Goal: Check status: Check status

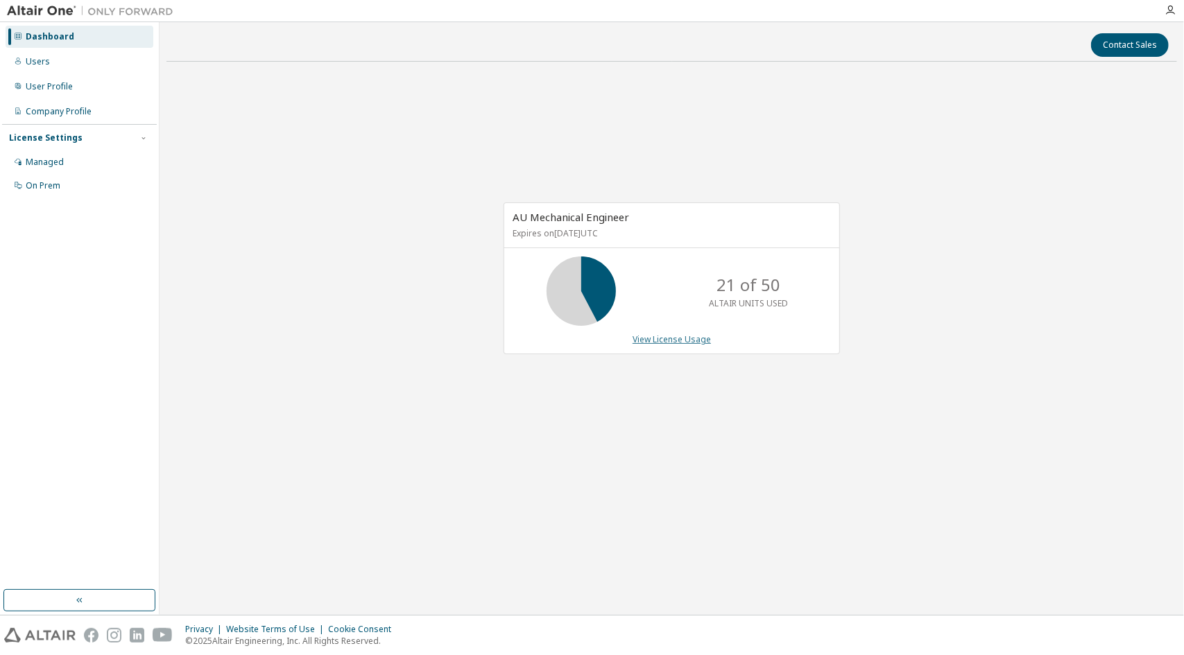
click at [670, 339] on link "View License Usage" at bounding box center [672, 340] width 78 height 12
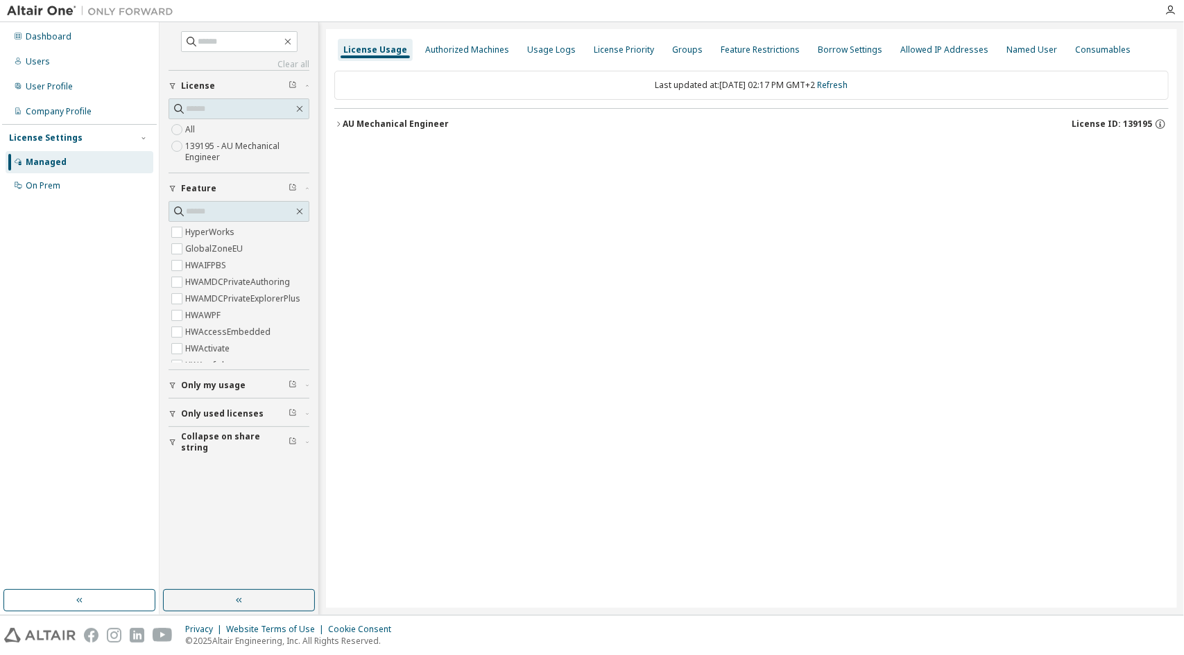
click at [343, 119] on div "AU Mechanical Engineer" at bounding box center [396, 124] width 106 height 11
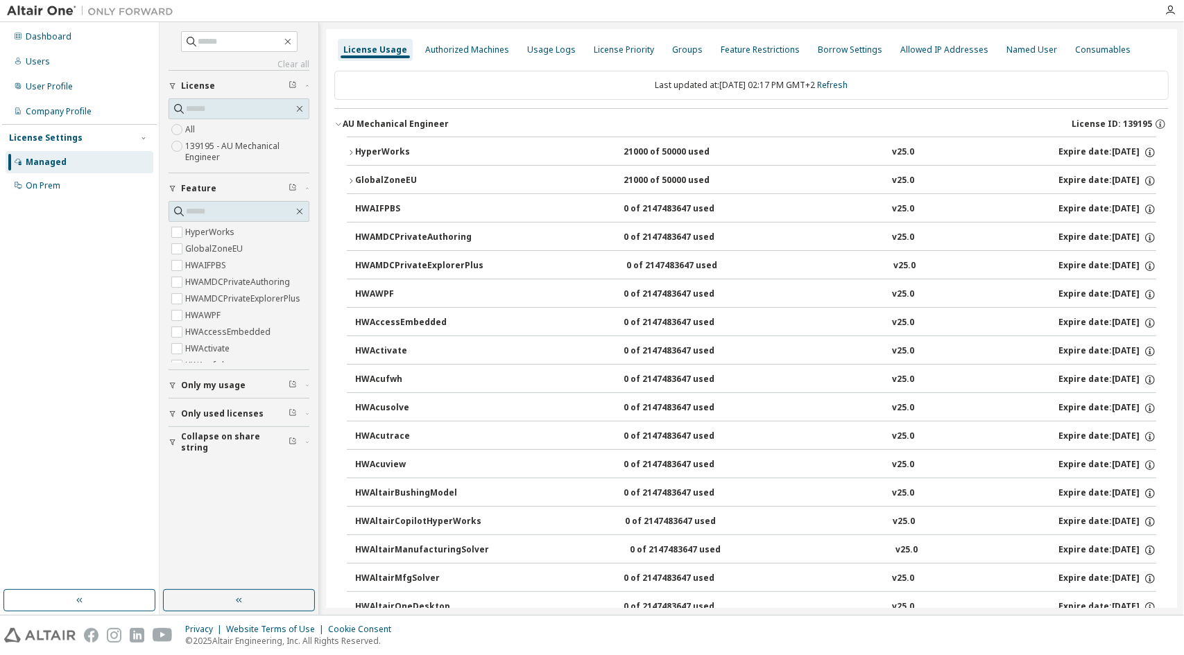
click at [359, 150] on div "HyperWorks" at bounding box center [417, 152] width 125 height 12
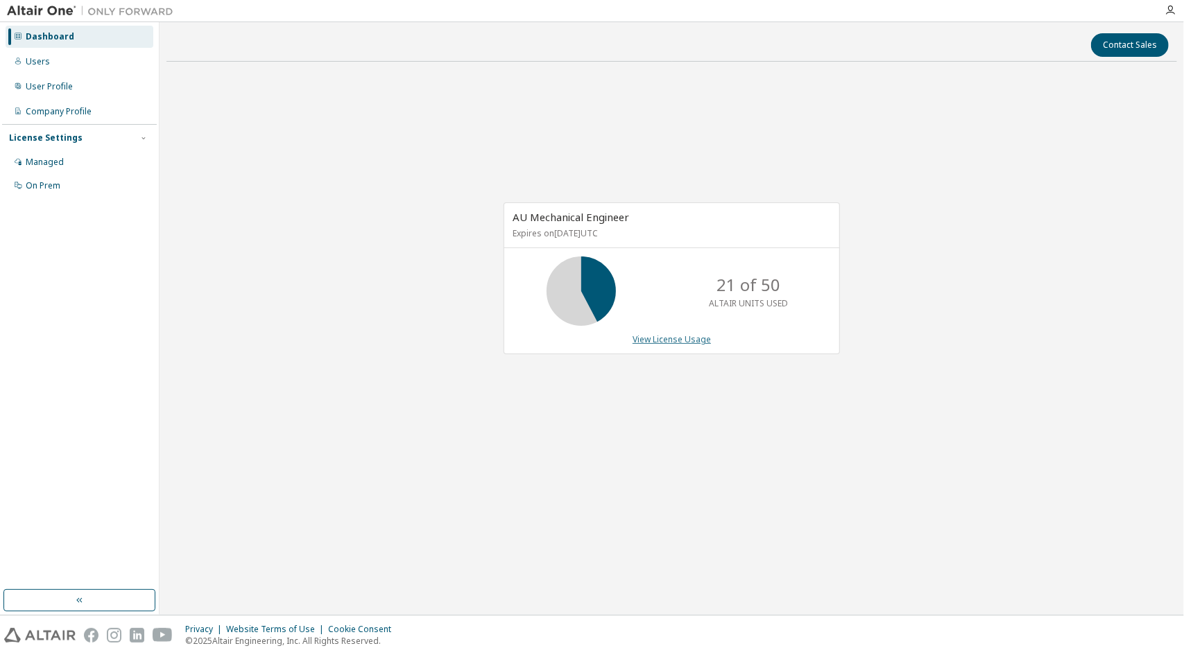
click at [659, 341] on link "View License Usage" at bounding box center [672, 340] width 78 height 12
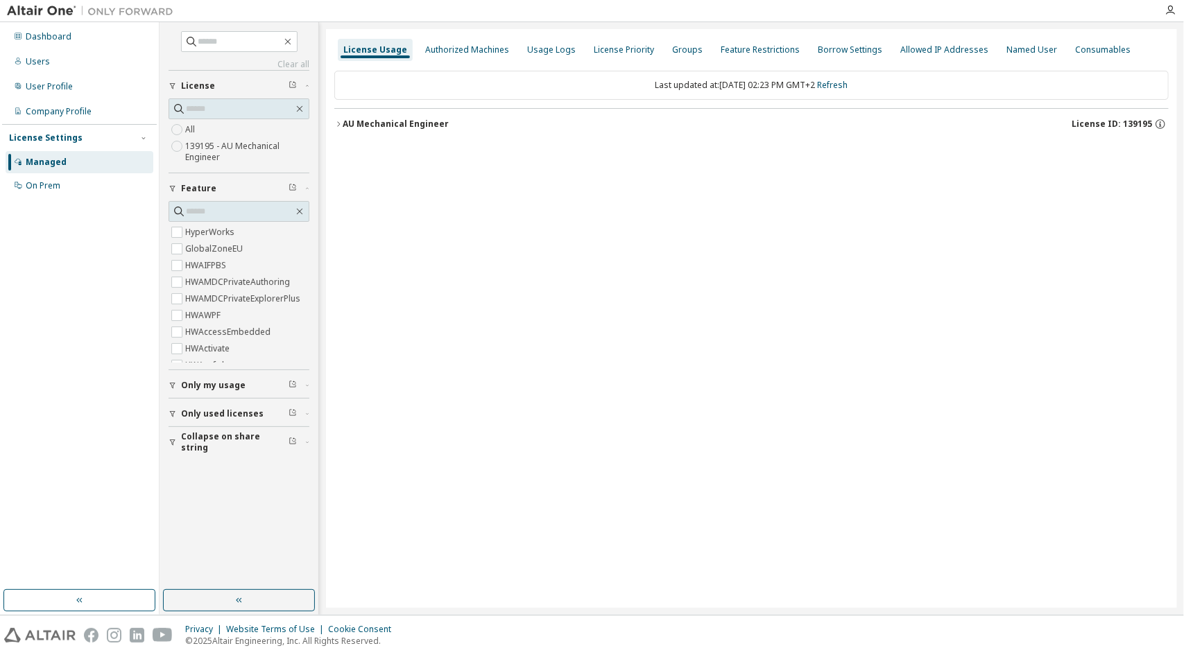
click at [347, 118] on div "AU Mechanical Engineer License ID: 139195" at bounding box center [756, 124] width 826 height 12
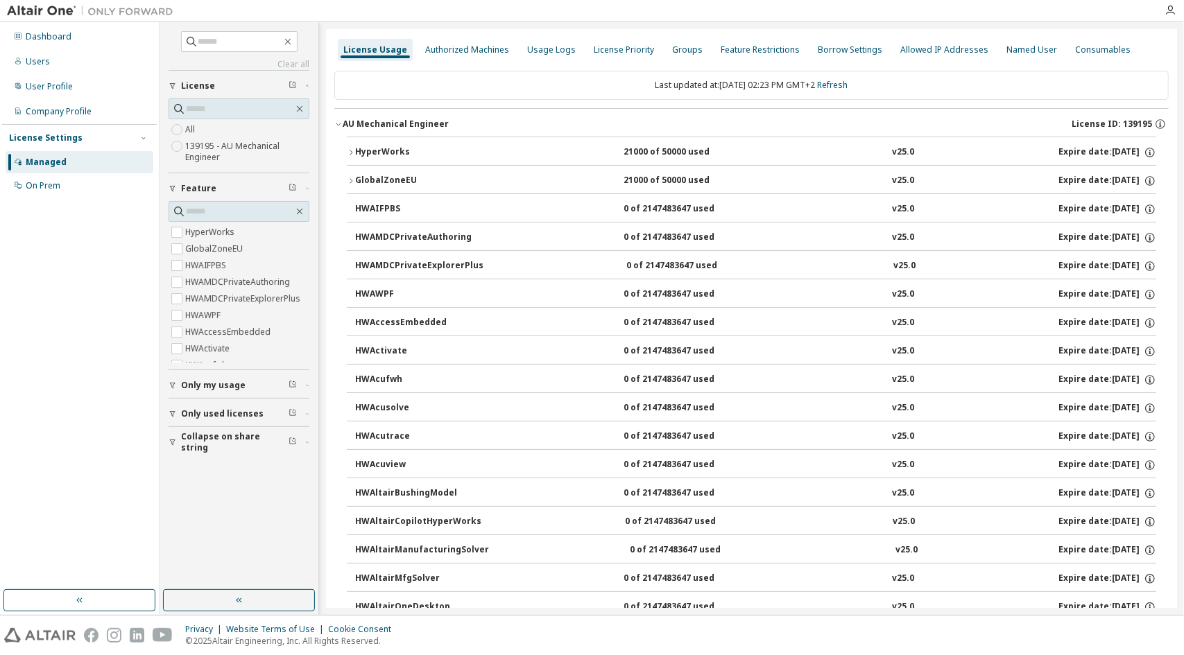
click at [347, 144] on button "HyperWorks 21000 of 50000 used v25.0 Expire date: 2026-03-16" at bounding box center [751, 152] width 809 height 31
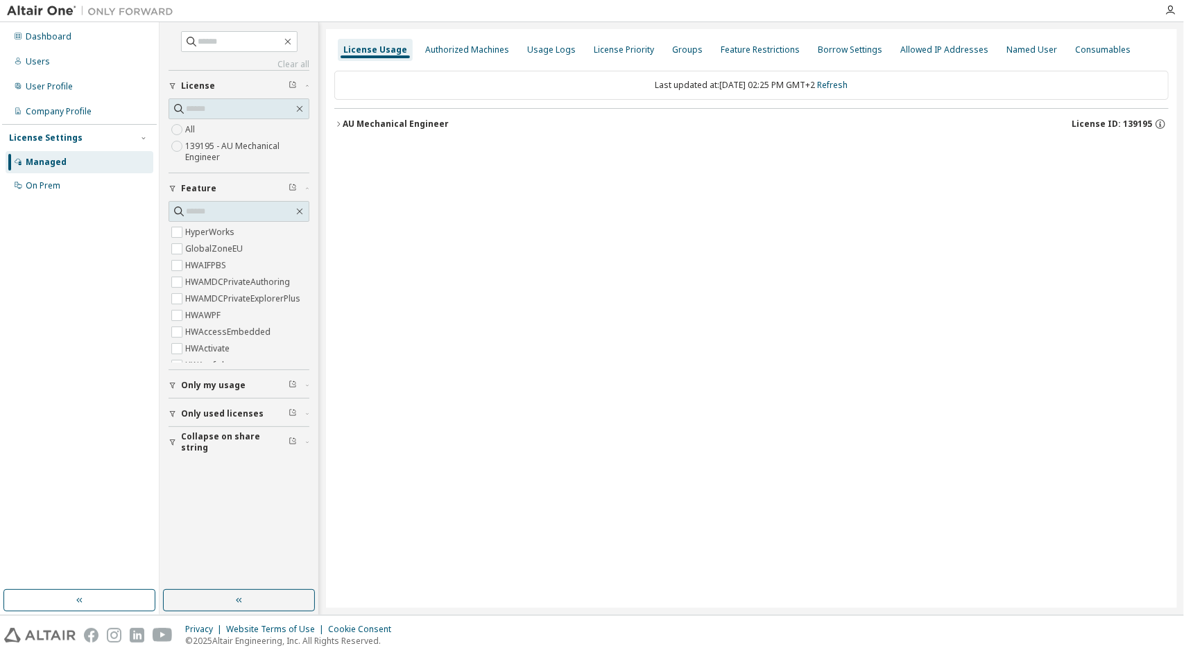
click at [334, 123] on icon "button" at bounding box center [338, 124] width 8 height 8
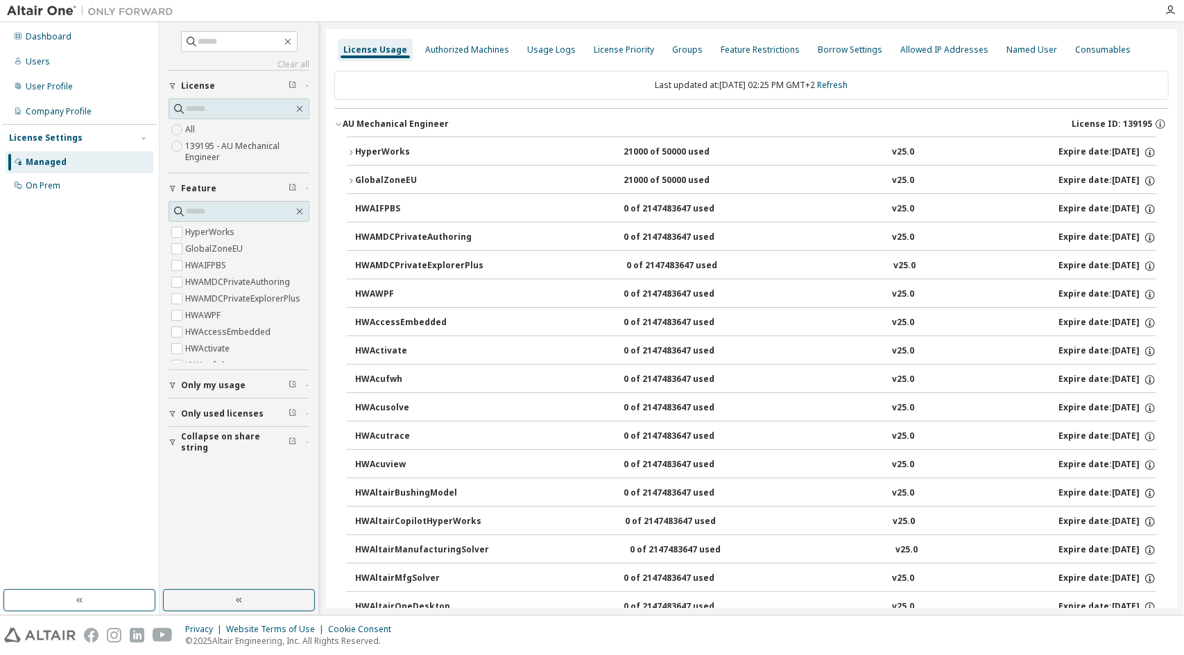
click at [347, 146] on button "HyperWorks 21000 of 50000 used v25.0 Expire date: [DATE]" at bounding box center [751, 152] width 809 height 31
